Goal: Task Accomplishment & Management: Manage account settings

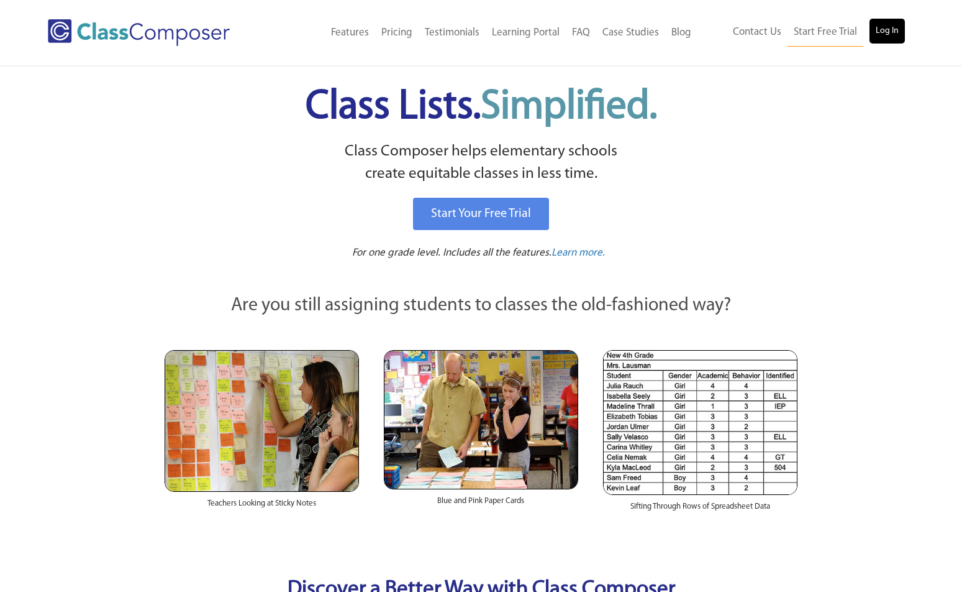
click at [892, 32] on link "Log In" at bounding box center [887, 31] width 35 height 25
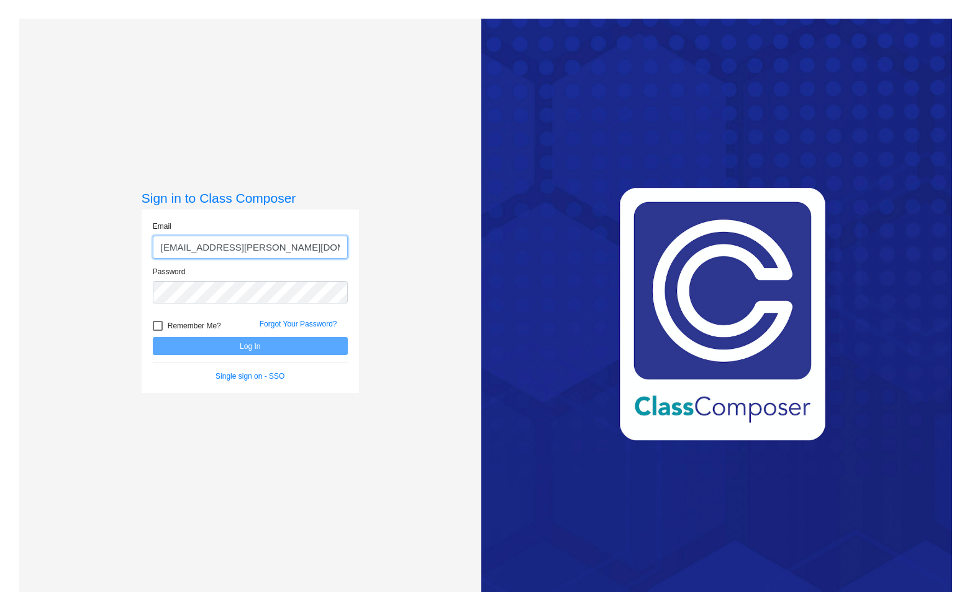
type input "[EMAIL_ADDRESS][PERSON_NAME][DOMAIN_NAME]"
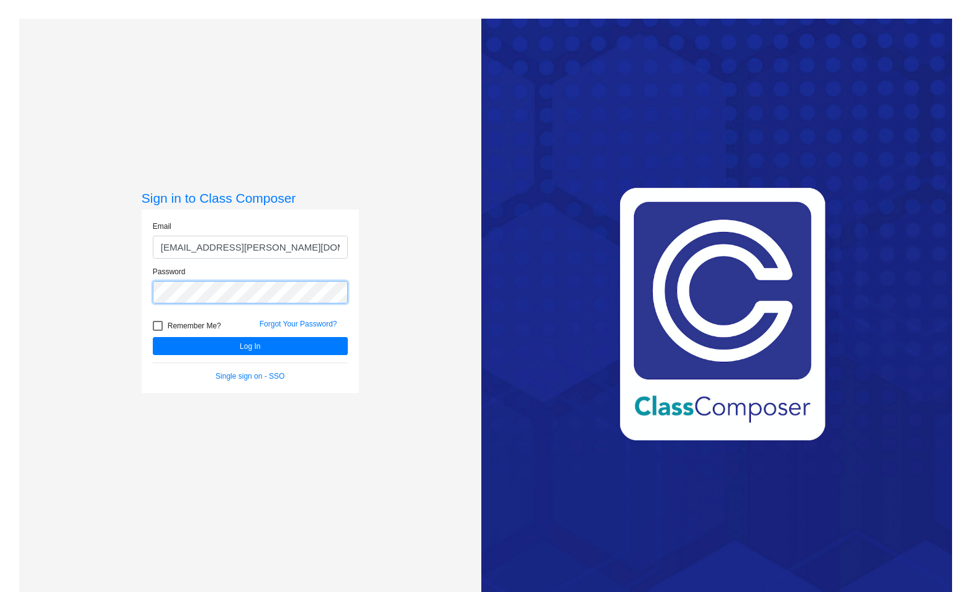
click at [249, 345] on button "Log In" at bounding box center [250, 346] width 195 height 18
click at [217, 247] on input "[EMAIL_ADDRESS][PERSON_NAME][DOMAIN_NAME]" at bounding box center [250, 246] width 195 height 23
click at [206, 346] on button "Log In" at bounding box center [250, 346] width 195 height 18
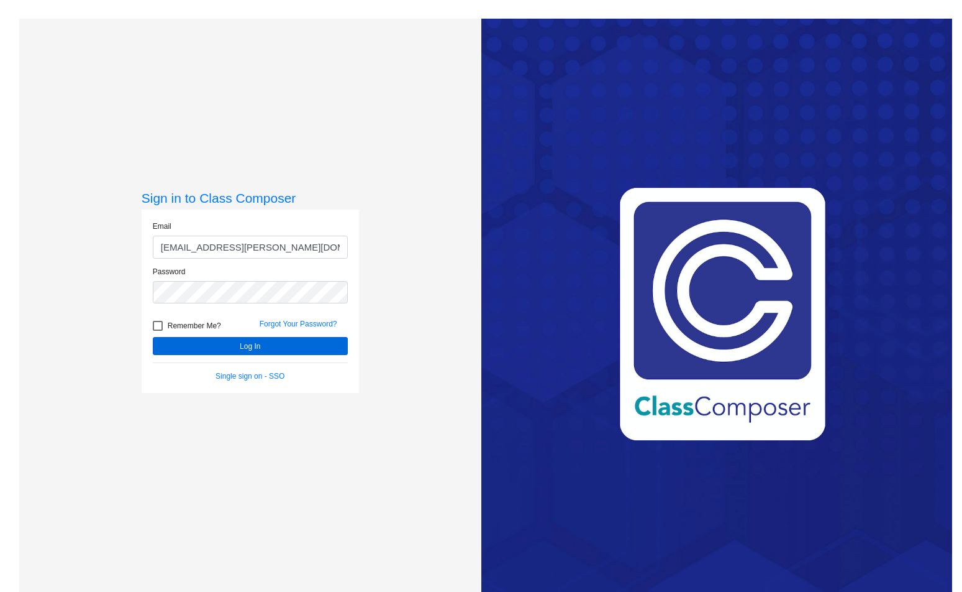
click at [250, 344] on button "Log In" at bounding box center [250, 346] width 195 height 18
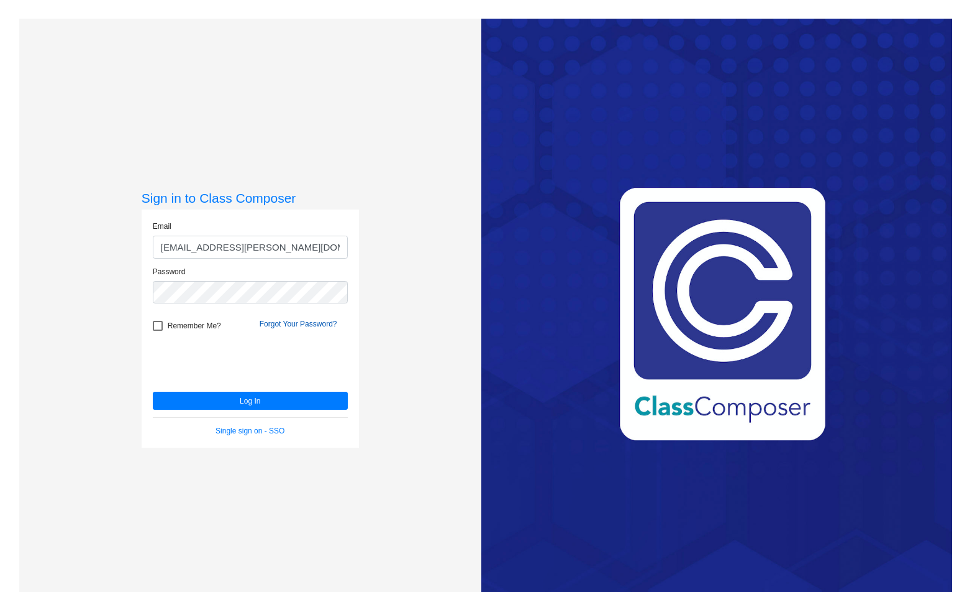
click at [283, 322] on link "Forgot Your Password?" at bounding box center [299, 323] width 78 height 9
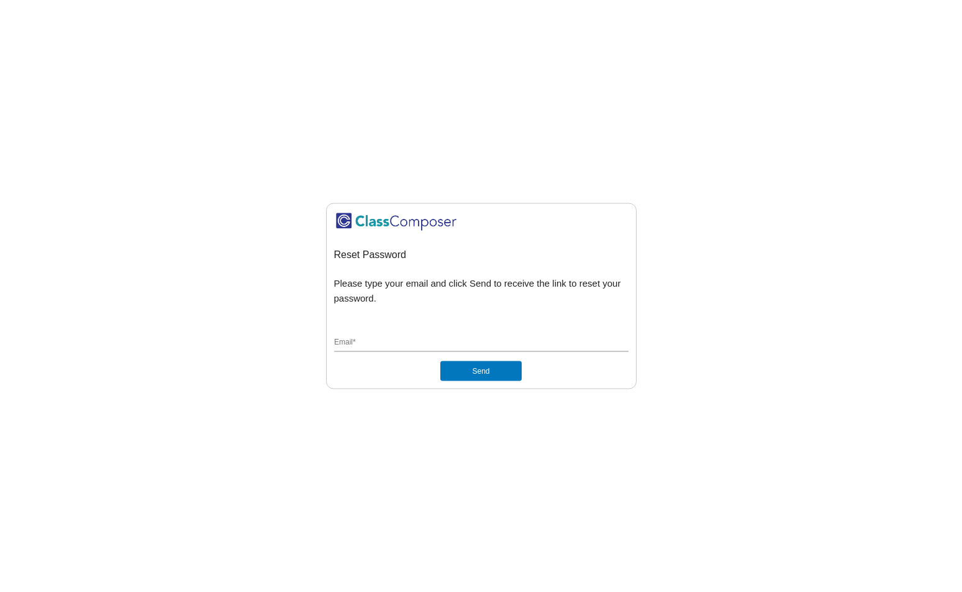
click at [428, 343] on input "Email *" at bounding box center [481, 342] width 295 height 11
paste input "[EMAIL_ADDRESS][PERSON_NAME][DOMAIN_NAME]"
type input "[EMAIL_ADDRESS][PERSON_NAME][DOMAIN_NAME]"
click at [465, 368] on button "Send" at bounding box center [481, 370] width 81 height 20
